Goal: Check status

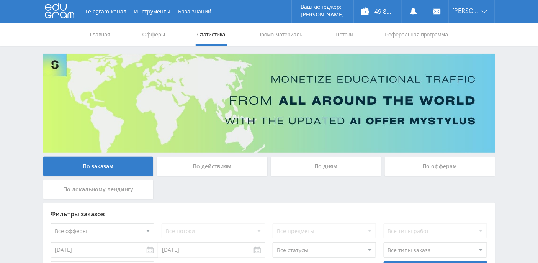
click at [327, 171] on div "По дням" at bounding box center [326, 166] width 110 height 19
click at [0, 0] on input "По дням" at bounding box center [0, 0] width 0 height 0
